Goal: Complete application form

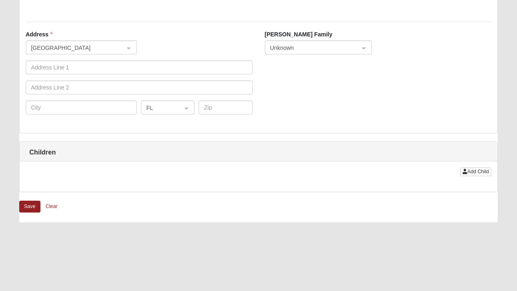
scroll to position [683, 0]
click at [477, 173] on span "Add Child" at bounding box center [478, 171] width 22 height 6
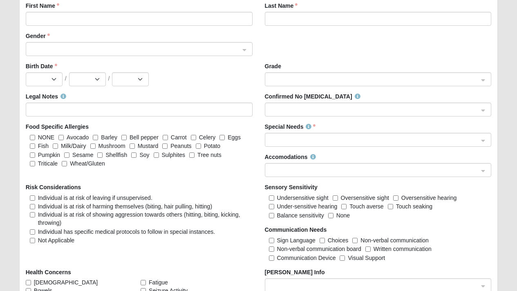
scroll to position [902, 0]
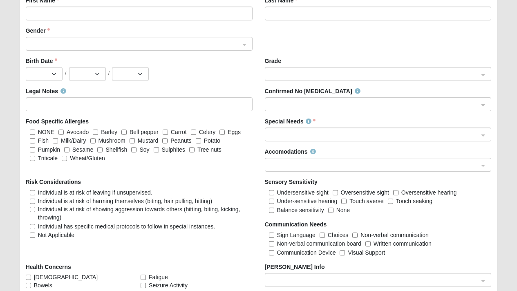
click at [382, 140] on span at bounding box center [375, 135] width 211 height 14
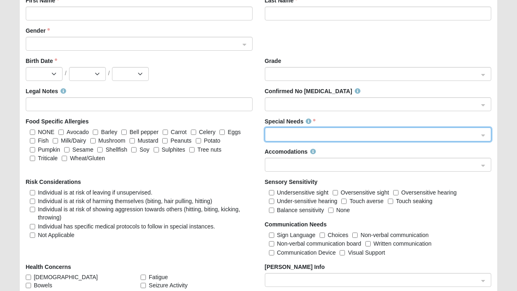
click at [386, 120] on div "Special Needs 78b4c4ca-ceb3-4d5f-9f47-61f1f54de41d 108ad48e-598f-4e32-b285-40eb…" at bounding box center [378, 129] width 227 height 24
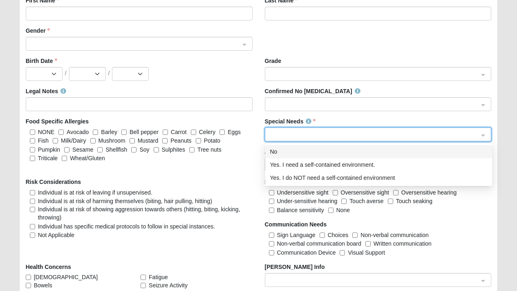
click at [316, 139] on input "search" at bounding box center [375, 134] width 211 height 12
click at [360, 118] on div "Special Needs 78b4c4ca-ceb3-4d5f-9f47-61f1f54de41d 108ad48e-598f-4e32-b285-40eb…" at bounding box center [378, 129] width 227 height 24
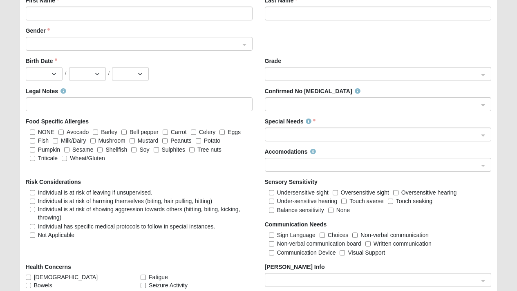
click at [337, 156] on div "Accomodations" at bounding box center [378, 160] width 227 height 24
click at [336, 161] on span at bounding box center [374, 165] width 209 height 9
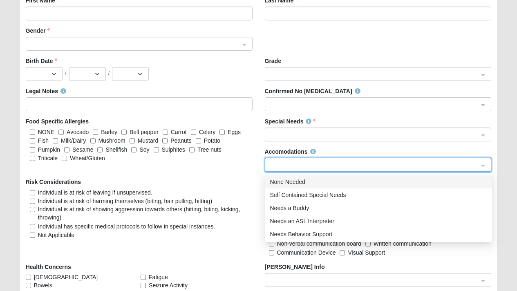
click at [341, 151] on div "Accomodations None Needed Self Contained Special Needs None Needed Self Contain…" at bounding box center [378, 160] width 227 height 24
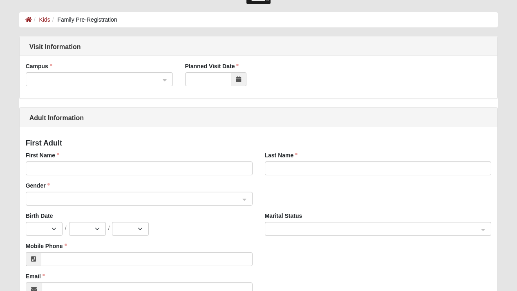
scroll to position [0, 0]
